Goal: Find contact information: Find contact information

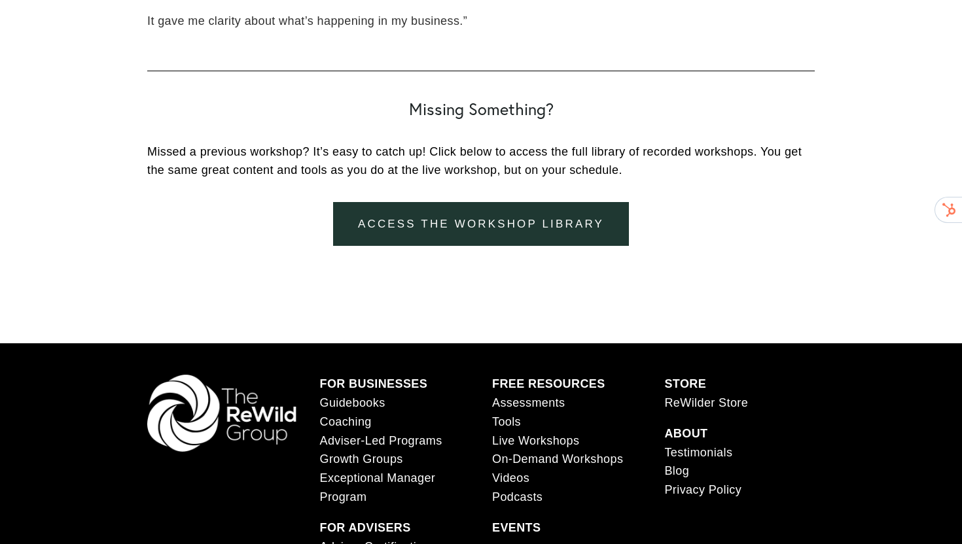
scroll to position [2019, 0]
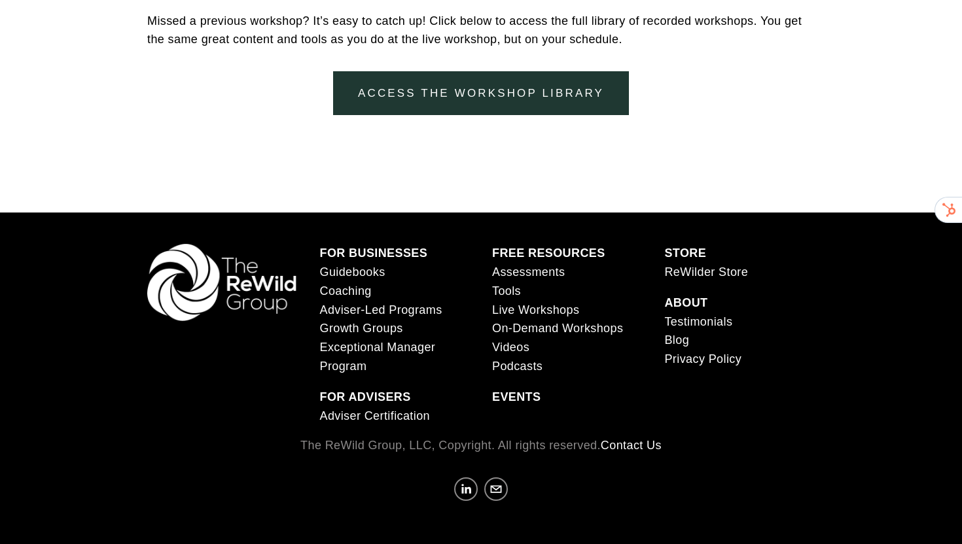
click at [506, 396] on strong "EVENTS" at bounding box center [516, 397] width 48 height 13
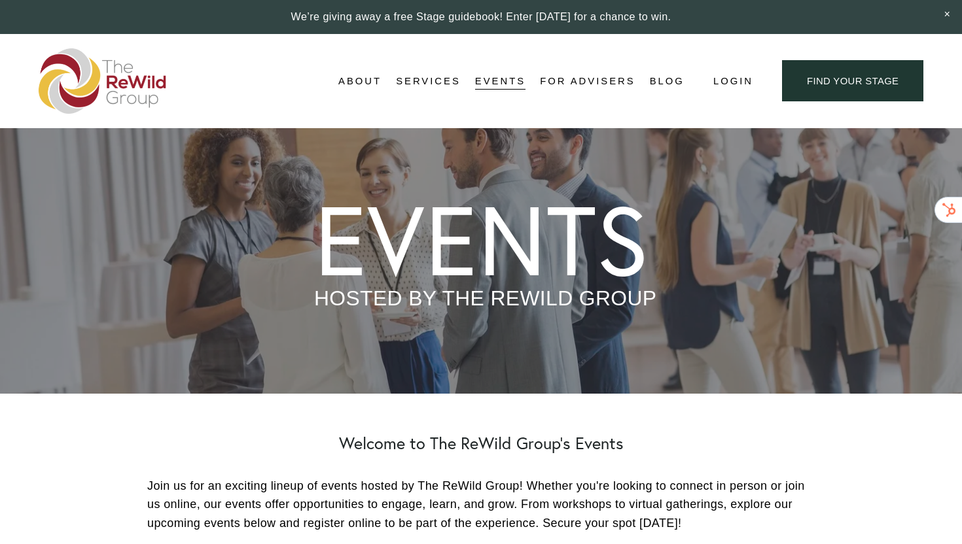
click at [575, 86] on link "For Advisers" at bounding box center [587, 81] width 95 height 20
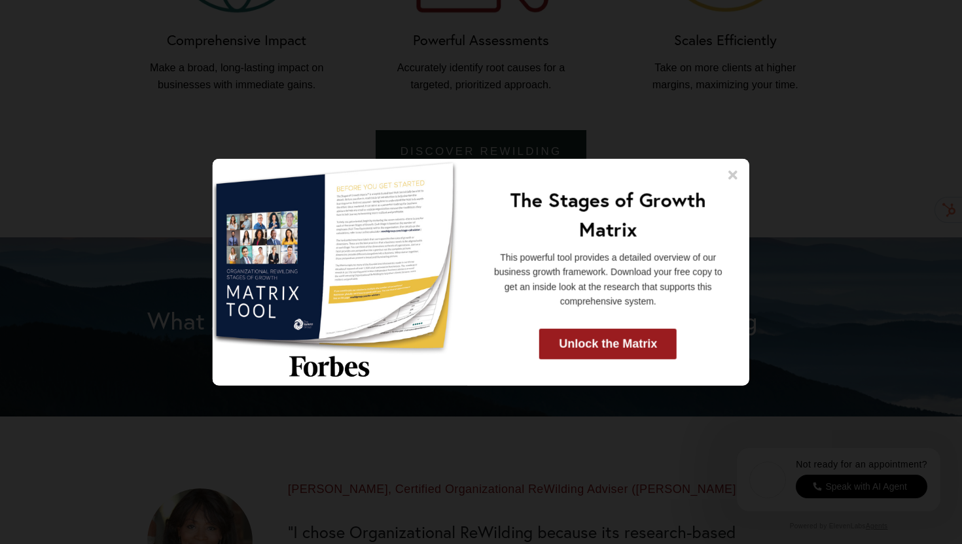
scroll to position [1483, 0]
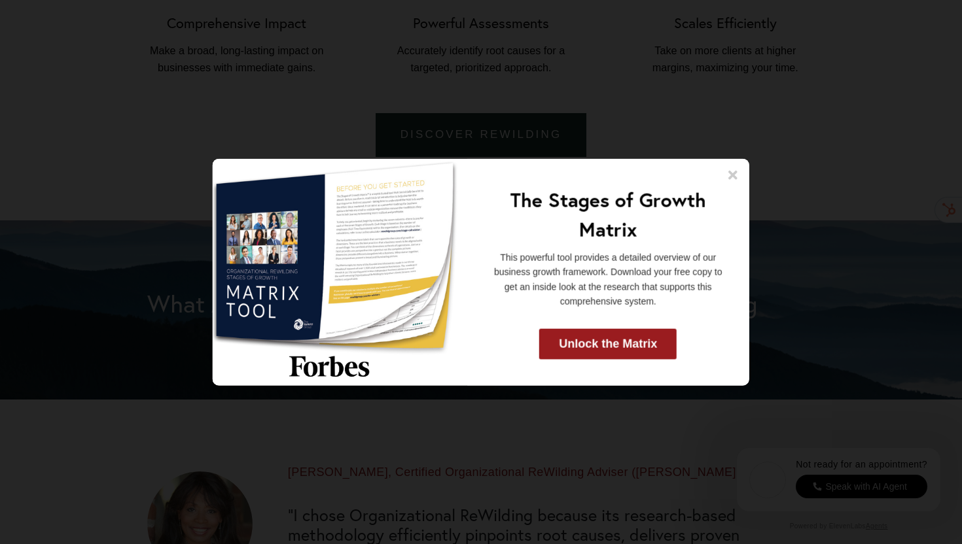
click at [732, 168] on div "The Stages of Growth Matrix This powerful tool provides a detailed overview of …" at bounding box center [608, 272] width 283 height 227
click at [732, 175] on icon at bounding box center [732, 175] width 9 height 9
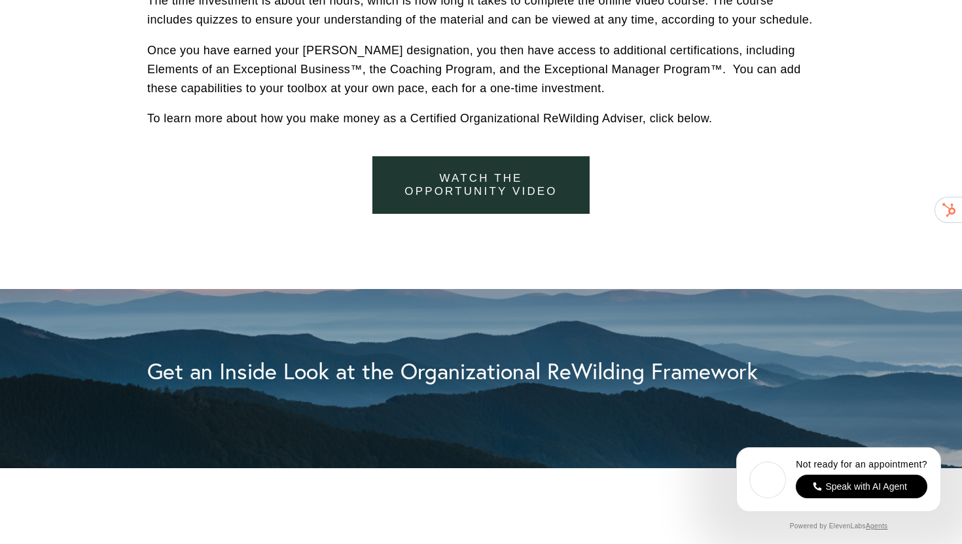
scroll to position [4756, 0]
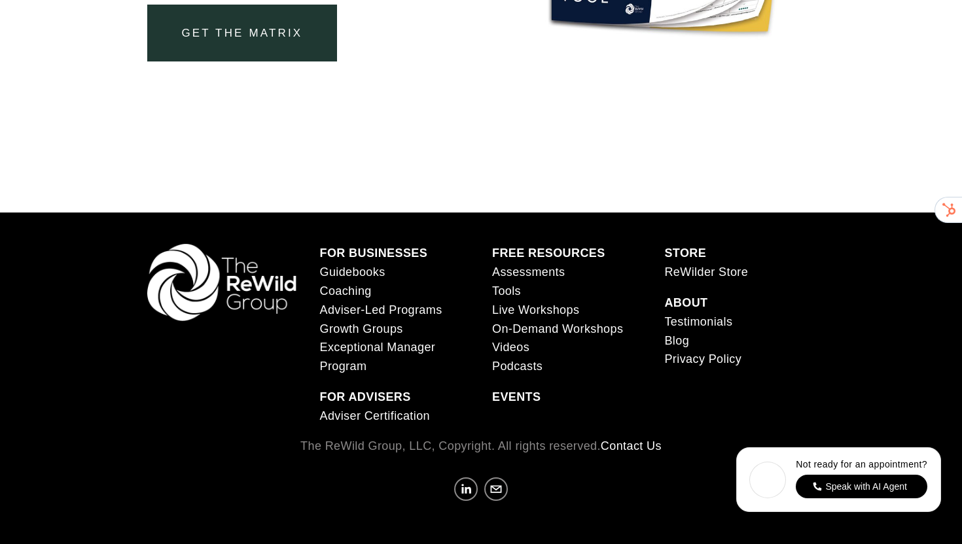
click at [635, 452] on link "Contact Us" at bounding box center [631, 446] width 61 height 19
drag, startPoint x: 497, startPoint y: 489, endPoint x: 635, endPoint y: 5, distance: 503.7
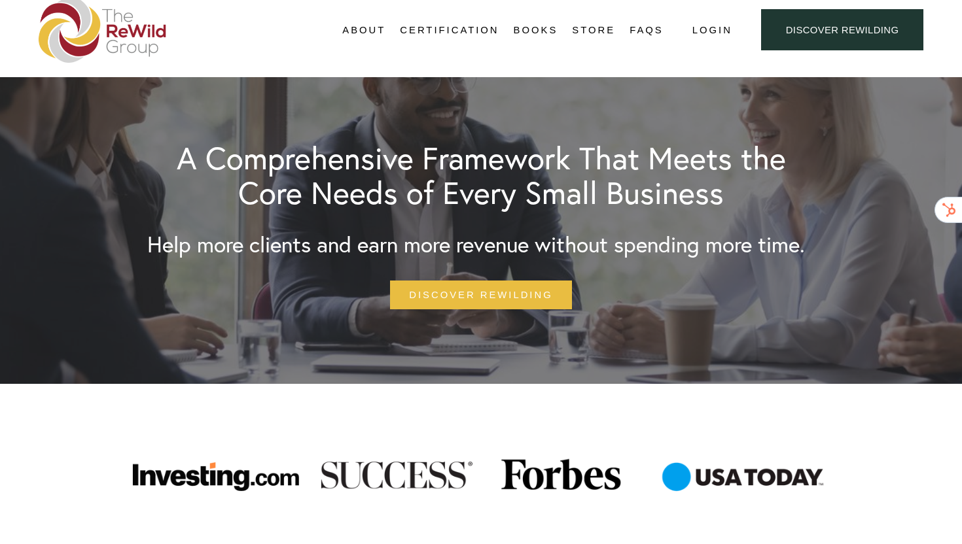
scroll to position [0, 0]
